Goal: Find contact information: Find contact information

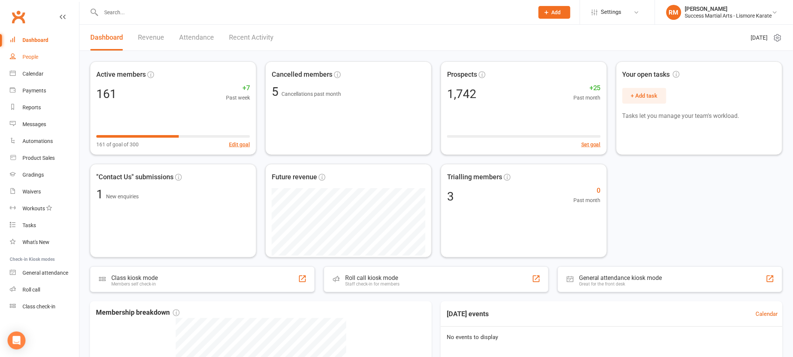
click at [38, 58] on div "People" at bounding box center [30, 57] width 16 height 6
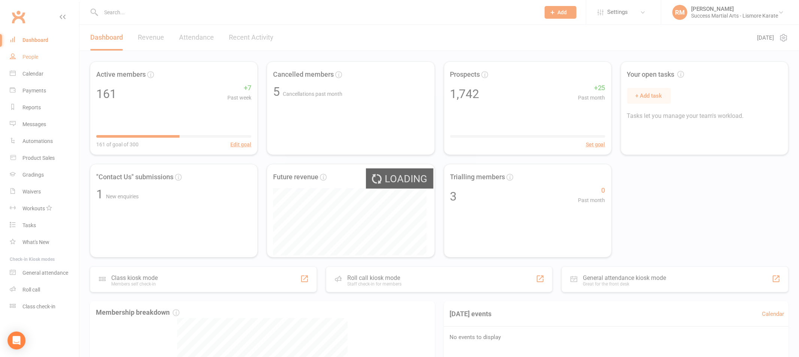
select select "100"
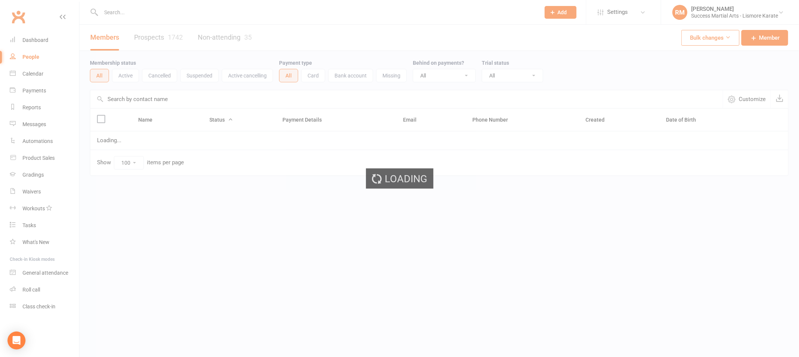
click at [140, 12] on div "Loading" at bounding box center [399, 178] width 799 height 357
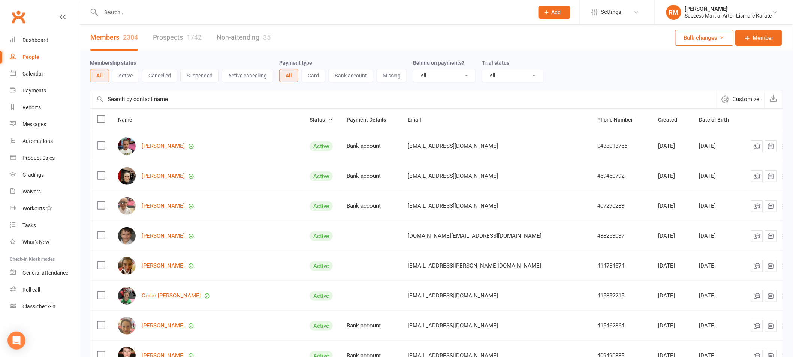
click at [139, 14] on input "text" at bounding box center [314, 12] width 430 height 10
paste input "[PERSON_NAME]"
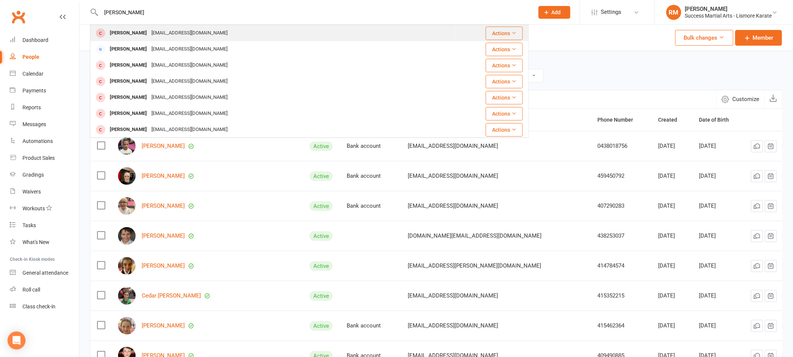
type input "[PERSON_NAME]"
click at [138, 33] on div "[PERSON_NAME]" at bounding box center [128, 33] width 42 height 11
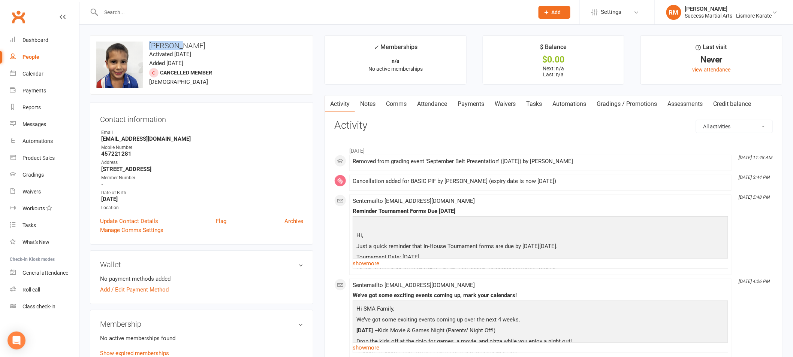
drag, startPoint x: 150, startPoint y: 46, endPoint x: 181, endPoint y: 45, distance: 30.7
click at [181, 45] on h3 "[PERSON_NAME]" at bounding box center [201, 46] width 210 height 8
copy h3 "[PERSON_NAME]"
click at [130, 14] on input "text" at bounding box center [314, 12] width 430 height 10
paste input "[PERSON_NAME]"
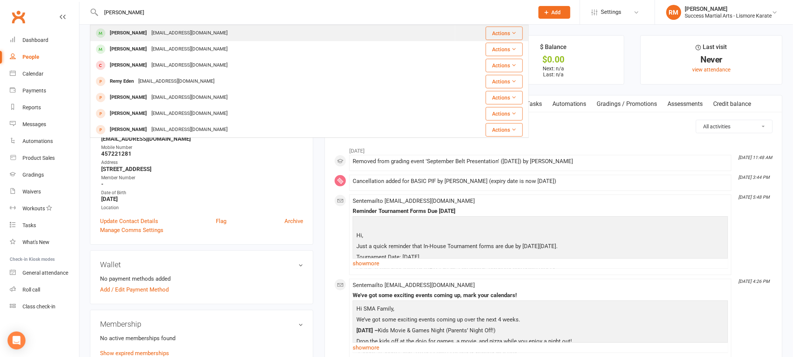
type input "[PERSON_NAME]"
click at [137, 37] on div "[PERSON_NAME]" at bounding box center [128, 33] width 42 height 11
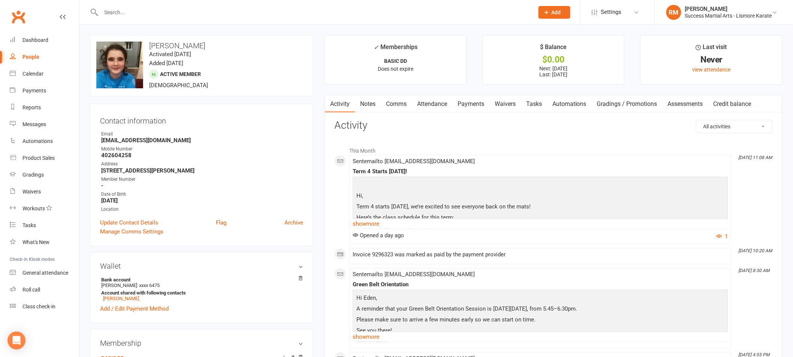
click at [157, 46] on h3 "[PERSON_NAME]" at bounding box center [201, 46] width 210 height 8
copy h3 "Eden"
click at [114, 12] on input "text" at bounding box center [314, 12] width 430 height 10
paste input "[PERSON_NAME] ([PERSON_NAME]"
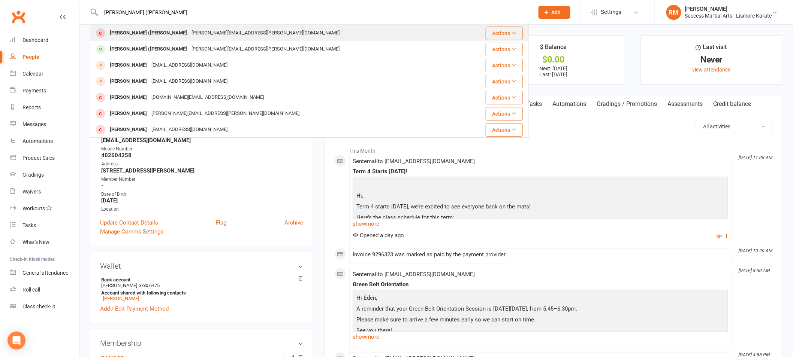
type input "[PERSON_NAME] ([PERSON_NAME]"
click at [126, 34] on div "[PERSON_NAME] ([PERSON_NAME]" at bounding box center [148, 33] width 82 height 11
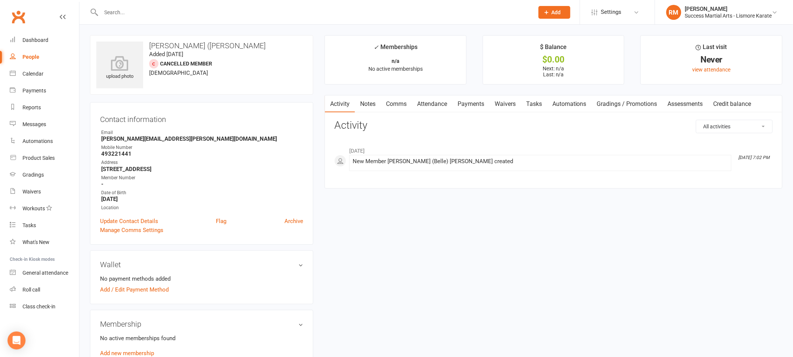
click at [127, 12] on input "text" at bounding box center [314, 12] width 430 height 10
paste input "[PERSON_NAME] ([PERSON_NAME]"
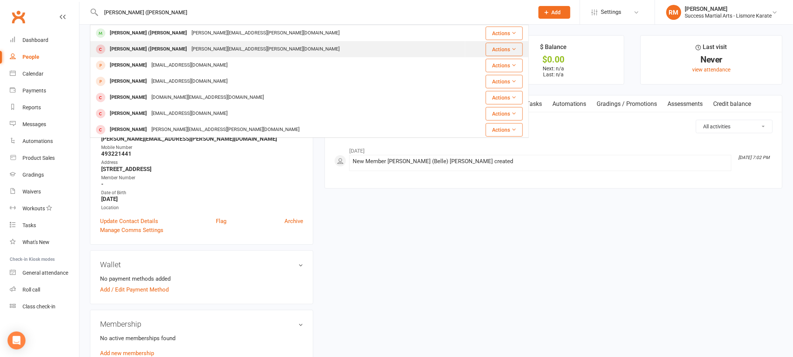
type input "[PERSON_NAME] ([PERSON_NAME]"
click at [130, 48] on div "[PERSON_NAME] ([PERSON_NAME]" at bounding box center [148, 49] width 82 height 11
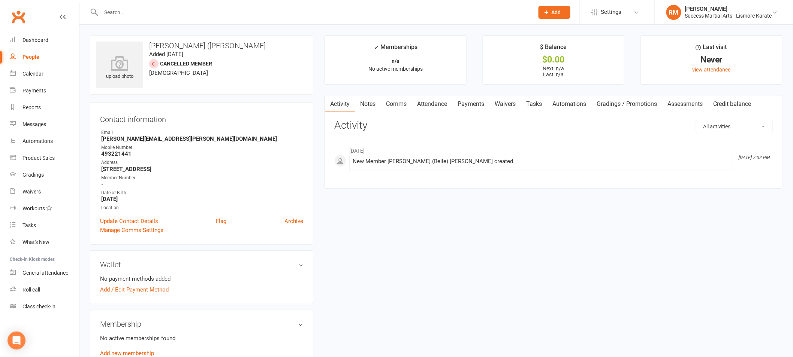
click at [129, 10] on input "text" at bounding box center [314, 12] width 430 height 10
paste input "[PERSON_NAME] ([PERSON_NAME]"
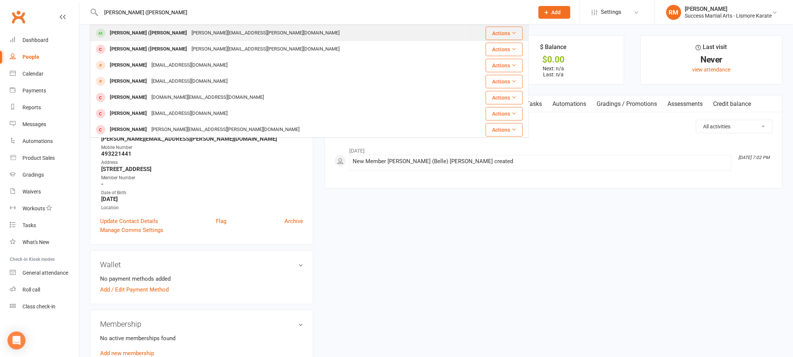
type input "[PERSON_NAME] ([PERSON_NAME]"
click at [128, 33] on div "[PERSON_NAME] ([PERSON_NAME]" at bounding box center [148, 33] width 82 height 11
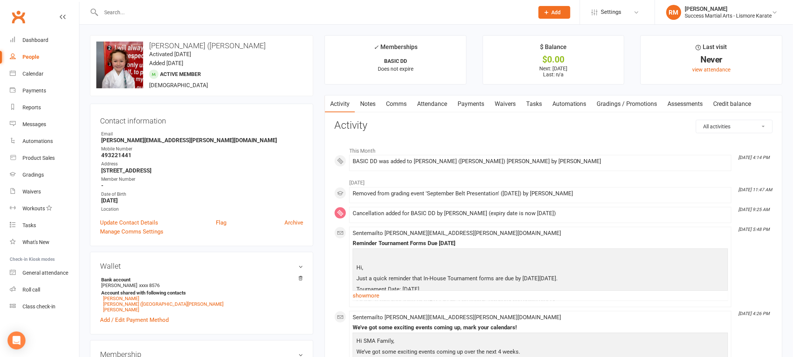
click at [157, 48] on h3 "[PERSON_NAME] ([PERSON_NAME]" at bounding box center [201, 46] width 210 height 8
copy h3 "Ariana"
click at [182, 10] on input "text" at bounding box center [314, 12] width 430 height 10
paste input "[PERSON_NAME]"
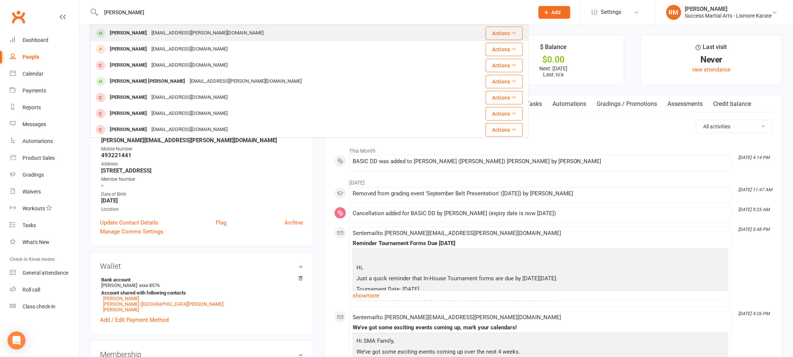
type input "[PERSON_NAME]"
click at [175, 30] on div "[EMAIL_ADDRESS][PERSON_NAME][DOMAIN_NAME]" at bounding box center [207, 33] width 116 height 11
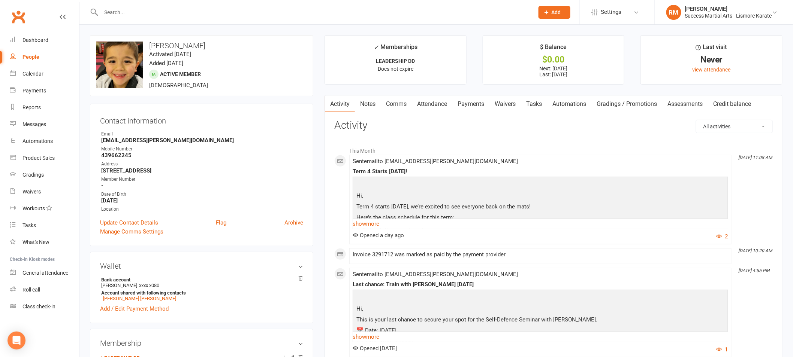
click at [163, 45] on h3 "[PERSON_NAME]" at bounding box center [201, 46] width 210 height 8
copy h3 "Lochlann"
click at [196, 13] on input "text" at bounding box center [314, 12] width 430 height 10
paste input "[PERSON_NAME]"
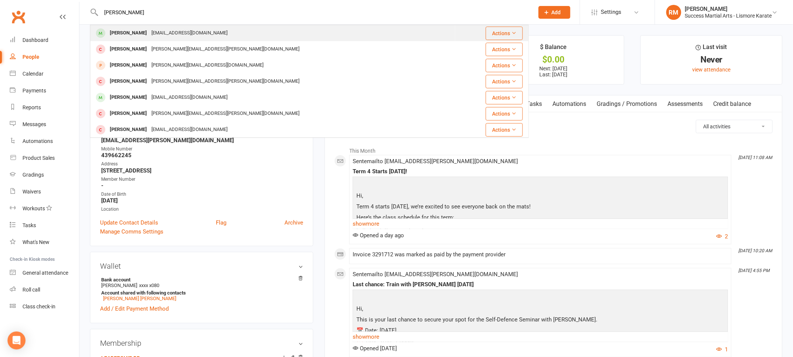
type input "[PERSON_NAME]"
click at [149, 34] on div "[EMAIL_ADDRESS][DOMAIN_NAME]" at bounding box center [189, 33] width 81 height 11
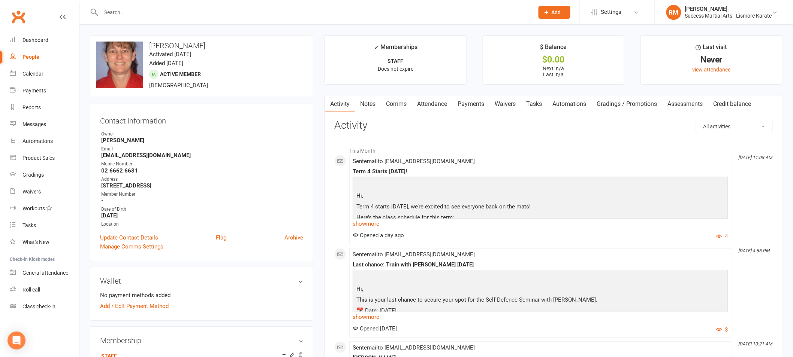
click at [158, 47] on h3 "[PERSON_NAME]" at bounding box center [201, 46] width 210 height 8
copy h3 "[PERSON_NAME]"
